Goal: Find contact information: Find contact information

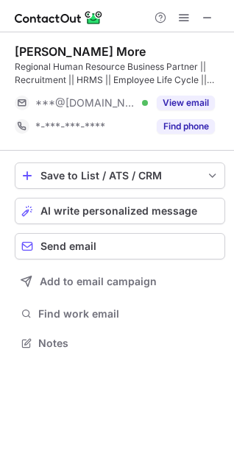
scroll to position [333, 234]
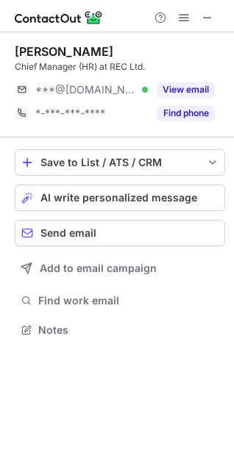
scroll to position [320, 234]
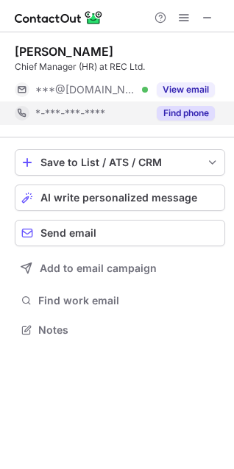
click at [186, 112] on button "Find phone" at bounding box center [186, 113] width 58 height 15
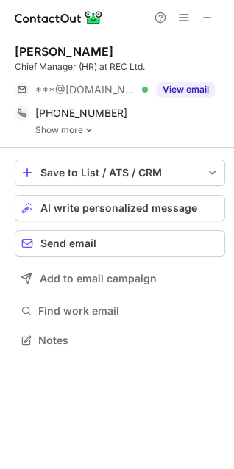
scroll to position [329, 234]
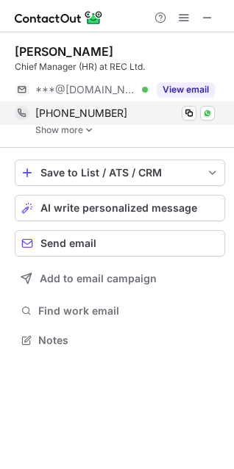
click at [90, 110] on span "+919811908240" at bounding box center [81, 113] width 92 height 13
click at [90, 109] on span "+919811908240" at bounding box center [81, 113] width 92 height 13
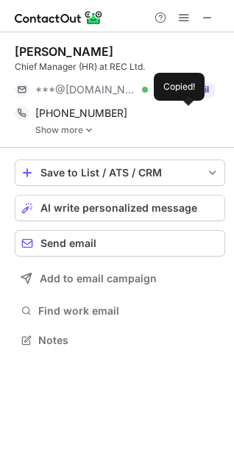
click at [87, 126] on img at bounding box center [89, 130] width 9 height 10
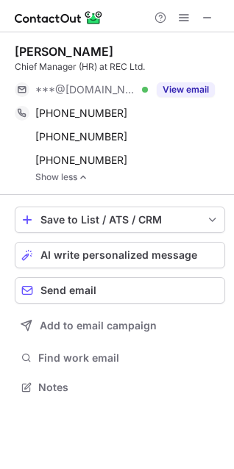
scroll to position [376, 234]
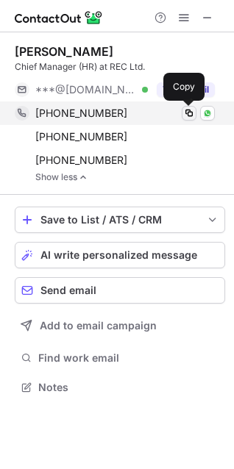
click at [187, 115] on span at bounding box center [189, 113] width 12 height 12
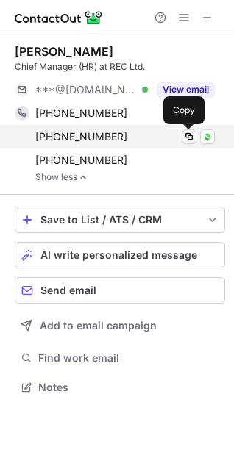
click at [189, 131] on span at bounding box center [189, 137] width 12 height 12
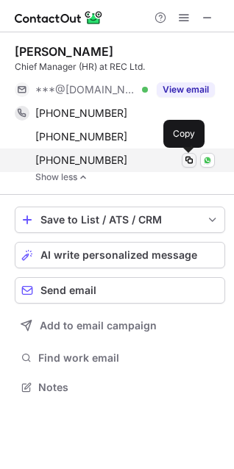
click at [185, 153] on button at bounding box center [189, 160] width 15 height 15
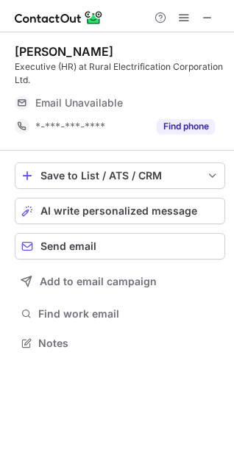
scroll to position [333, 234]
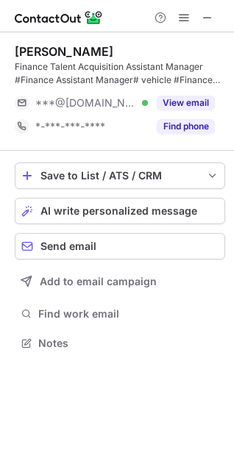
scroll to position [333, 234]
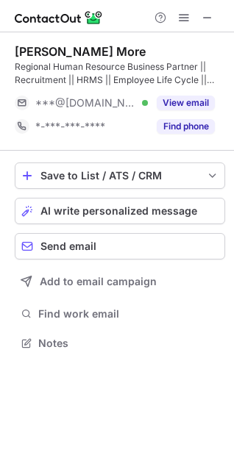
scroll to position [333, 234]
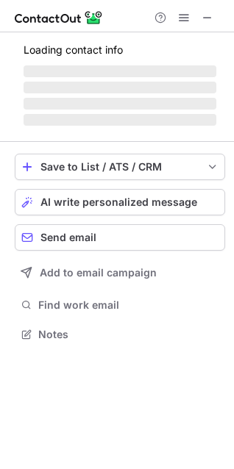
scroll to position [343, 234]
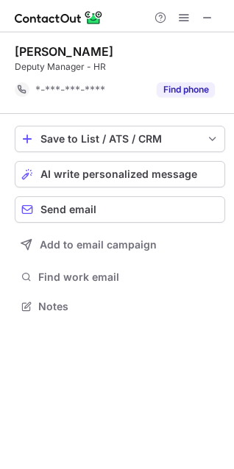
scroll to position [296, 234]
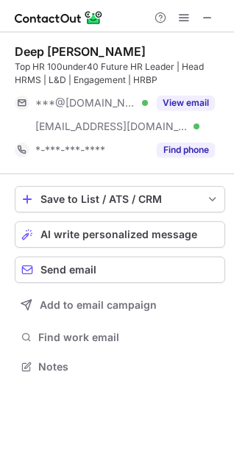
scroll to position [357, 234]
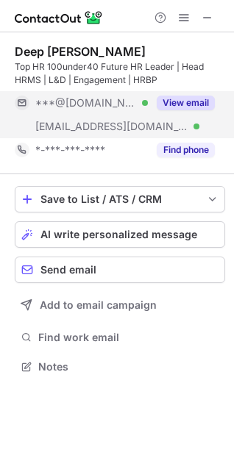
click at [200, 99] on button "View email" at bounding box center [186, 103] width 58 height 15
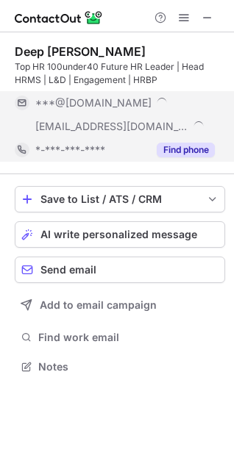
click at [195, 152] on button "Find phone" at bounding box center [186, 150] width 58 height 15
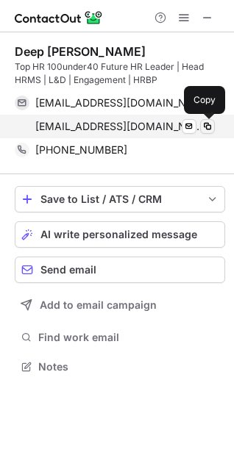
click at [207, 126] on span at bounding box center [207, 127] width 12 height 12
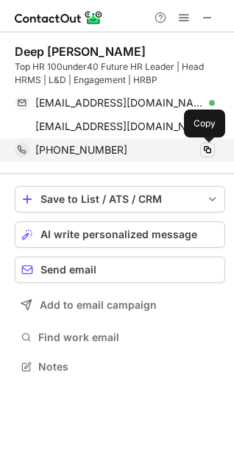
click at [210, 149] on span at bounding box center [207, 150] width 12 height 12
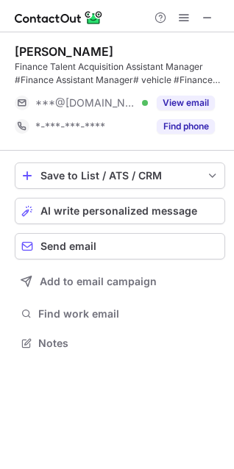
scroll to position [333, 234]
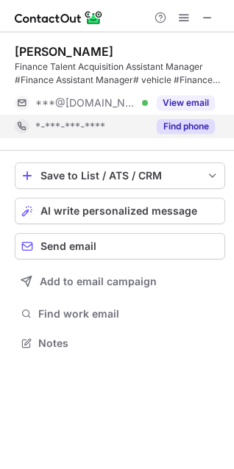
click at [179, 129] on button "Find phone" at bounding box center [186, 126] width 58 height 15
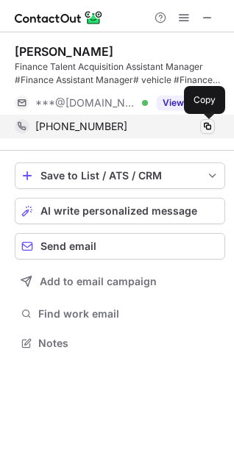
click at [201, 129] on span at bounding box center [207, 127] width 12 height 12
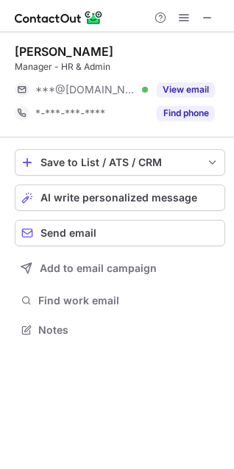
scroll to position [320, 234]
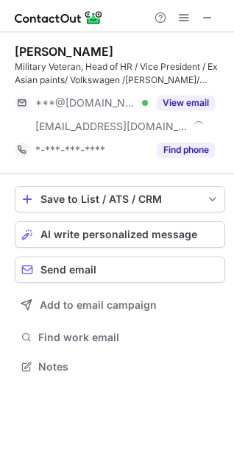
scroll to position [357, 234]
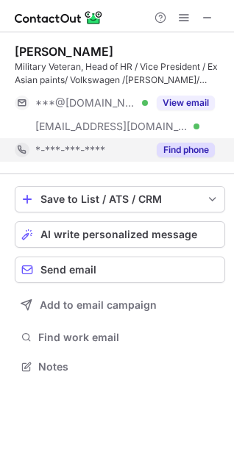
click at [175, 146] on button "Find phone" at bounding box center [186, 150] width 58 height 15
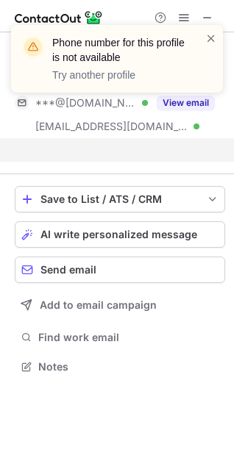
scroll to position [333, 234]
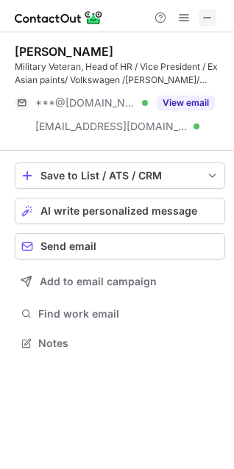
click at [207, 18] on span at bounding box center [207, 18] width 12 height 12
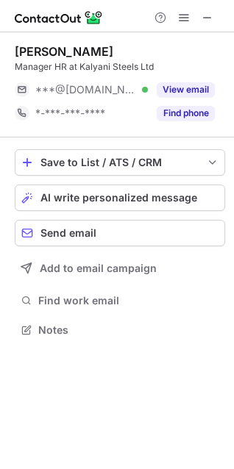
scroll to position [320, 234]
click at [203, 12] on span at bounding box center [207, 18] width 12 height 12
